Goal: Check status: Check status

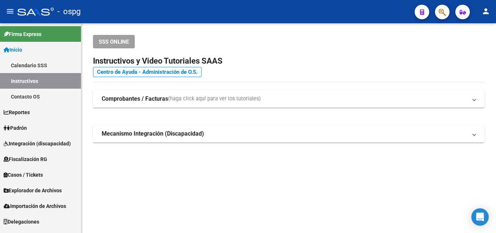
click at [254, 189] on mat-sidenav-content "SSS ONLINE Instructivos y Video Tutoriales SAAS Centro de Ayuda - Administració…" at bounding box center [288, 127] width 414 height 209
click at [37, 126] on link "Padrón" at bounding box center [40, 128] width 81 height 16
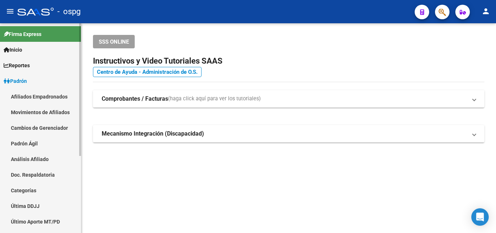
click at [30, 158] on link "Análisis Afiliado" at bounding box center [40, 159] width 81 height 16
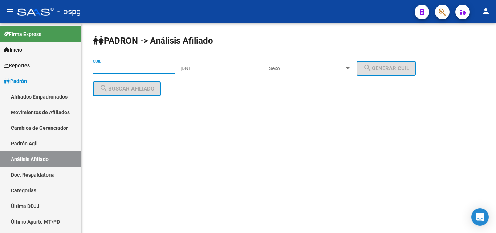
click at [100, 70] on input "CUIL" at bounding box center [134, 68] width 82 height 6
paste input "20-21438967-4"
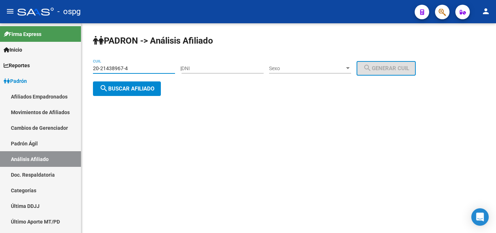
type input "20-21438967-4"
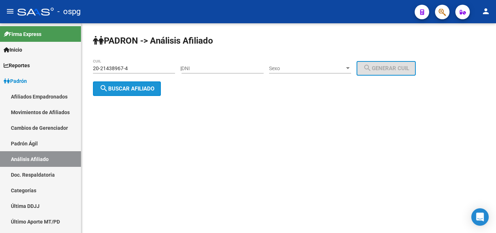
click at [126, 90] on span "search Buscar afiliado" at bounding box center [126, 88] width 55 height 7
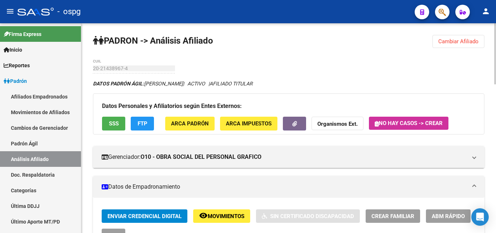
click at [126, 123] on div "Datos Personales y Afiliatorios según Entes Externos: SSS FTP ARCA Padrón ARCA …" at bounding box center [288, 113] width 391 height 41
click at [133, 122] on button "FTP" at bounding box center [142, 122] width 23 height 13
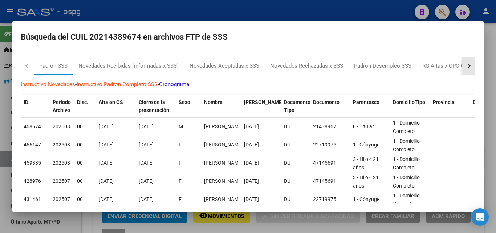
click at [465, 65] on div "button" at bounding box center [467, 65] width 5 height 5
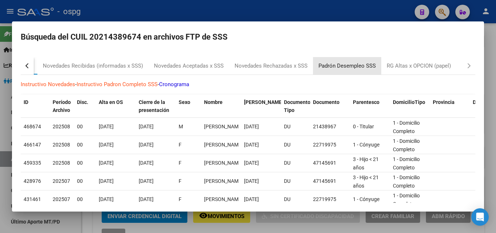
click at [349, 67] on div "Padrón Desempleo SSS" at bounding box center [346, 66] width 57 height 8
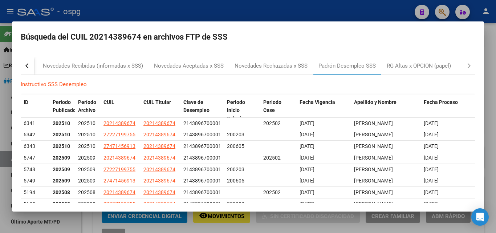
drag, startPoint x: 266, startPoint y: 10, endPoint x: 271, endPoint y: 10, distance: 5.1
click at [267, 10] on div at bounding box center [248, 116] width 496 height 233
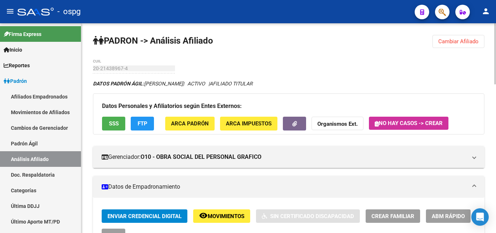
drag, startPoint x: 459, startPoint y: 44, endPoint x: 300, endPoint y: 53, distance: 159.1
click at [455, 44] on span "Cambiar Afiliado" at bounding box center [458, 41] width 40 height 7
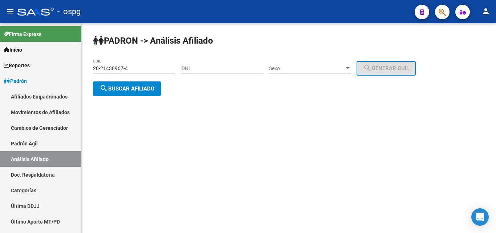
drag, startPoint x: 132, startPoint y: 69, endPoint x: 91, endPoint y: 69, distance: 41.4
click at [91, 69] on div "PADRON -> Análisis Afiliado 20-21438967-4 CUIL | DNI Sexo Sexo search Generar C…" at bounding box center [288, 71] width 414 height 96
type input "27-70441797-2"
click at [145, 90] on span "search Buscar afiliado" at bounding box center [126, 88] width 55 height 7
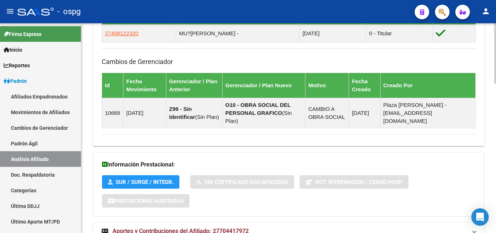
scroll to position [518, 0]
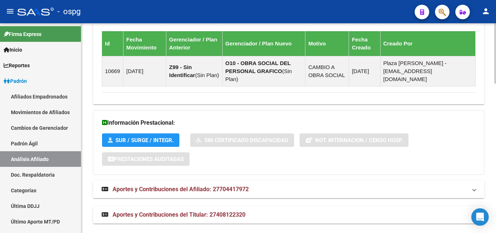
click at [179, 185] on span "Aportes y Contribuciones del Afiliado: 27704417972" at bounding box center [180, 188] width 136 height 7
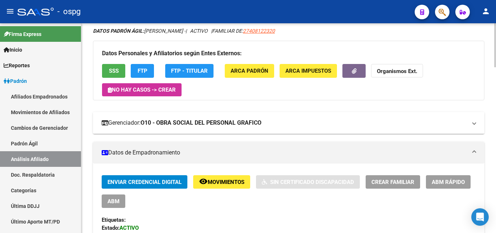
scroll to position [0, 0]
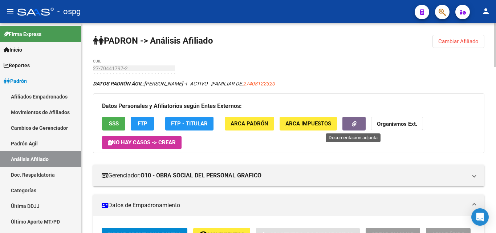
click at [352, 123] on icon "button" at bounding box center [354, 123] width 5 height 5
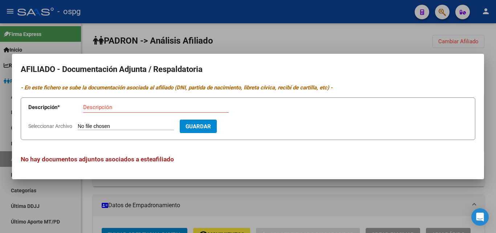
click at [151, 31] on div at bounding box center [248, 116] width 496 height 233
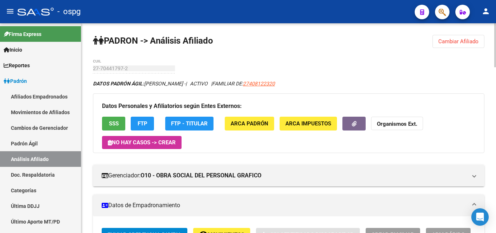
click at [476, 44] on span "Cambiar Afiliado" at bounding box center [458, 41] width 40 height 7
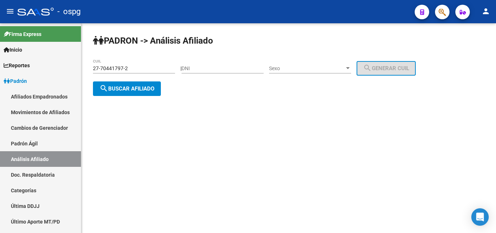
click at [146, 83] on button "search Buscar afiliado" at bounding box center [127, 88] width 68 height 15
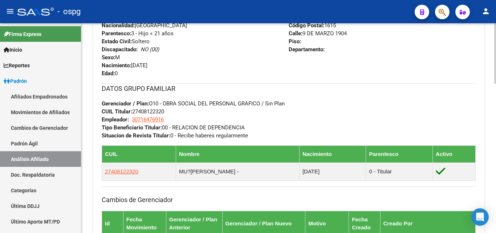
scroll to position [399, 0]
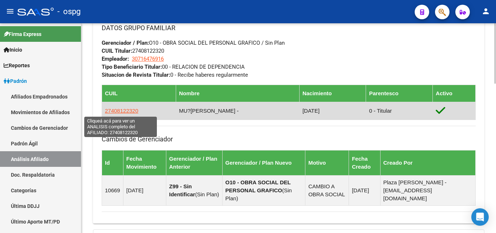
click at [117, 107] on span "27408122320" at bounding box center [121, 110] width 33 height 6
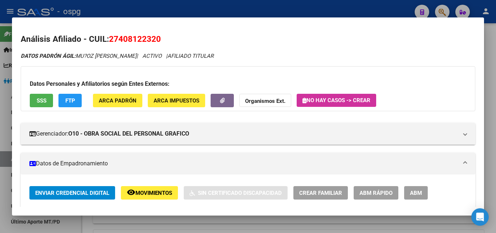
click at [222, 104] on button "button" at bounding box center [221, 100] width 23 height 13
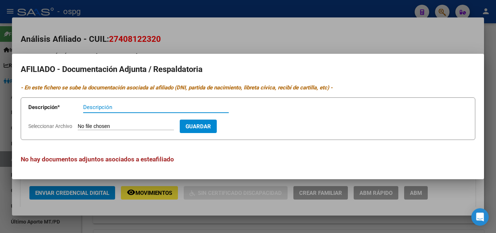
click at [222, 1] on div at bounding box center [248, 116] width 496 height 233
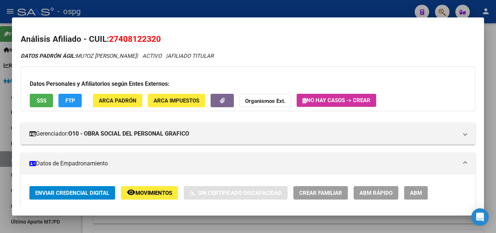
click at [130, 17] on mat-dialog-container "Análisis Afiliado - CUIL: 27408122320 DATOS PADRÓN ÁGIL: MU?[PERSON_NAME] | ACT…" at bounding box center [248, 116] width 472 height 198
click at [152, 8] on div at bounding box center [248, 116] width 496 height 233
